Goal: Task Accomplishment & Management: Complete application form

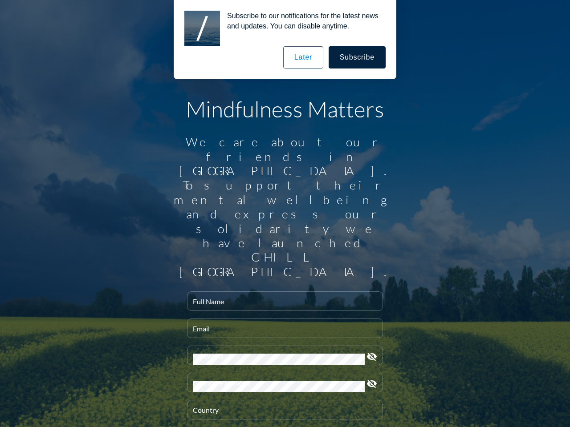
click at [281, 299] on input "Full Name" at bounding box center [285, 304] width 184 height 11
click at [281, 327] on input "Email" at bounding box center [285, 332] width 184 height 11
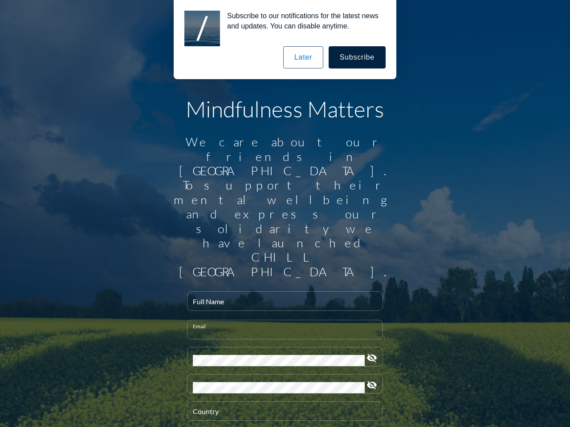
click at [281, 348] on div "Password" at bounding box center [279, 357] width 172 height 19
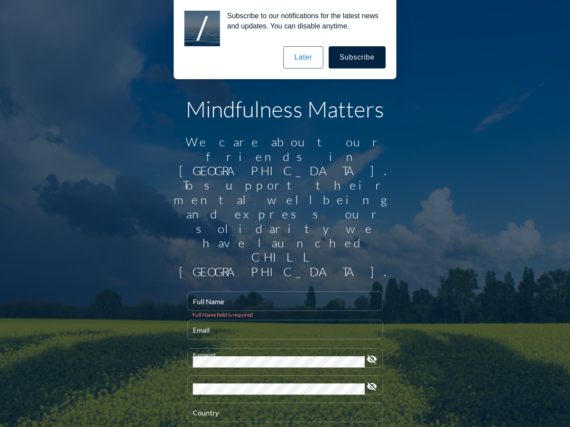
click at [368, 354] on icon "visibility_off" at bounding box center [371, 359] width 11 height 11
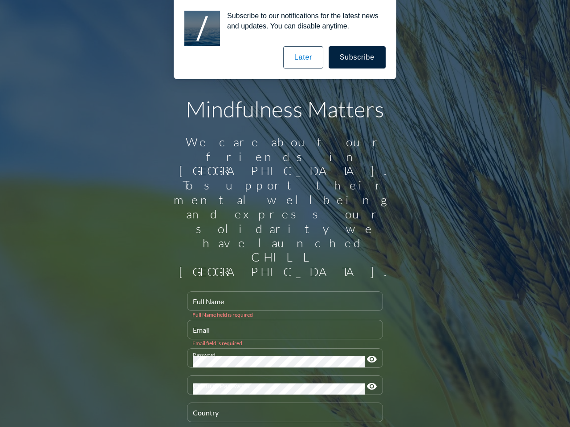
click at [281, 376] on div "Confirm Password" at bounding box center [279, 385] width 172 height 19
click at [368, 383] on icon "visibility" at bounding box center [371, 388] width 11 height 11
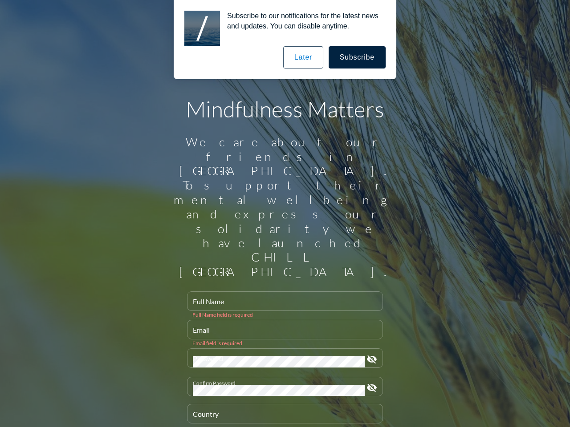
click at [281, 404] on div "Country" at bounding box center [285, 413] width 184 height 19
click at [357, 57] on button "Subscribe" at bounding box center [356, 57] width 57 height 22
